Goal: Find specific page/section: Find specific page/section

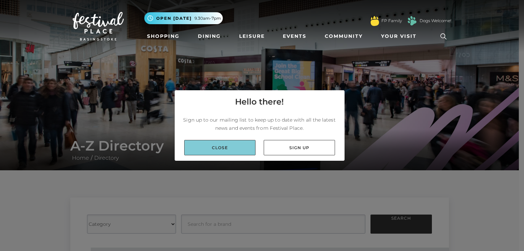
click at [224, 149] on link "Close" at bounding box center [219, 147] width 71 height 15
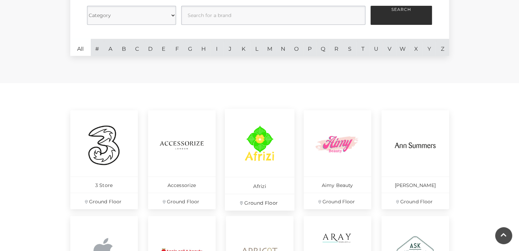
scroll to position [151, 0]
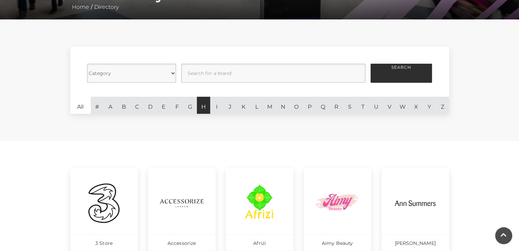
click at [204, 107] on link "H" at bounding box center [203, 105] width 13 height 17
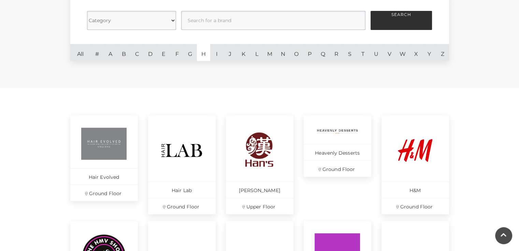
scroll to position [219, 0]
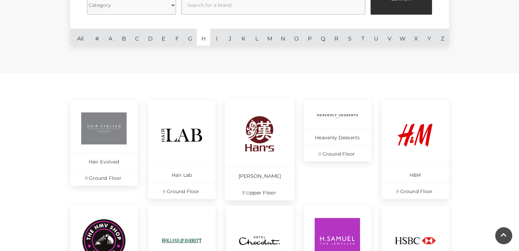
click at [266, 174] on p "[PERSON_NAME]" at bounding box center [260, 175] width 70 height 17
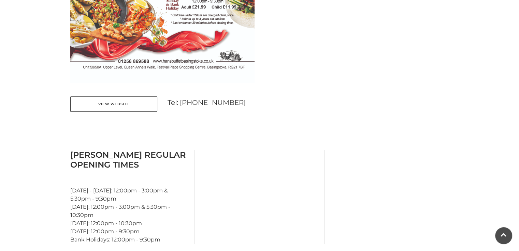
scroll to position [511, 0]
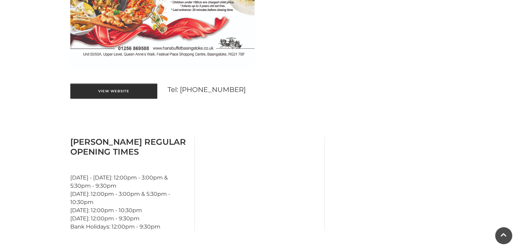
click at [116, 91] on link "View Website" at bounding box center [113, 91] width 87 height 15
